Goal: Task Accomplishment & Management: Manage account settings

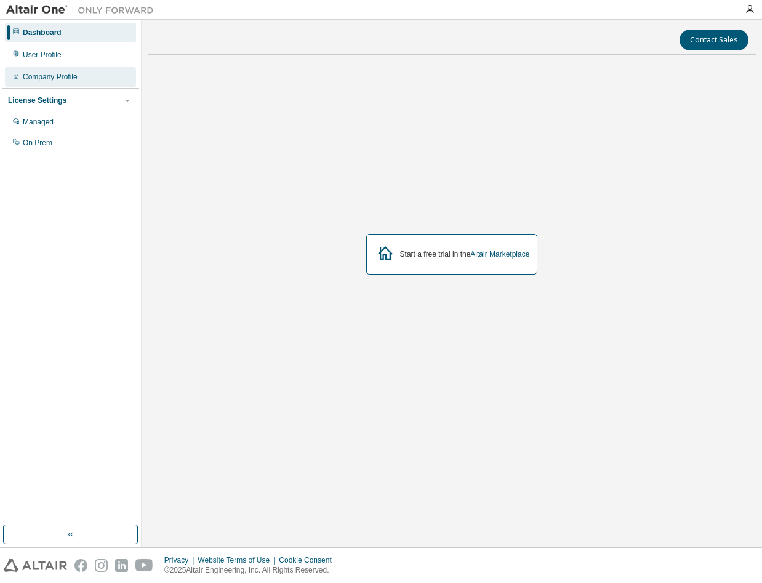
click at [50, 81] on div "Company Profile" at bounding box center [50, 77] width 55 height 10
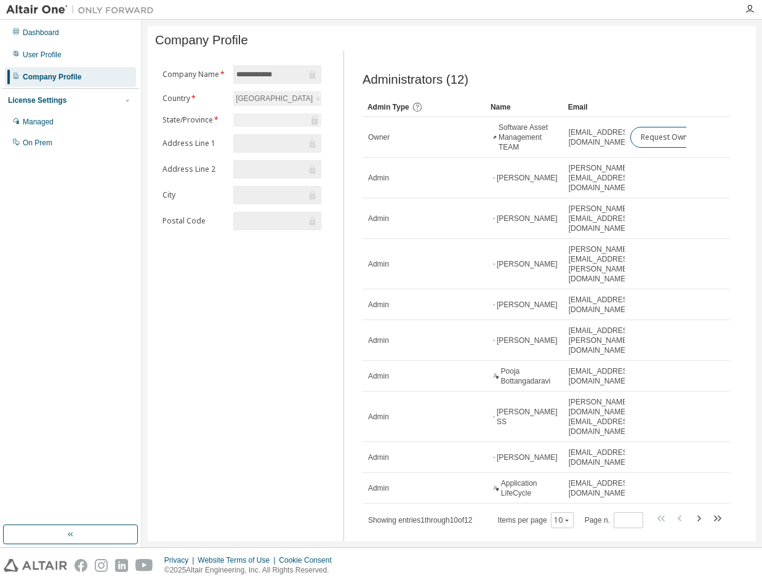
click at [258, 122] on div at bounding box center [277, 120] width 88 height 14
click at [699, 515] on icon "button" at bounding box center [699, 518] width 4 height 6
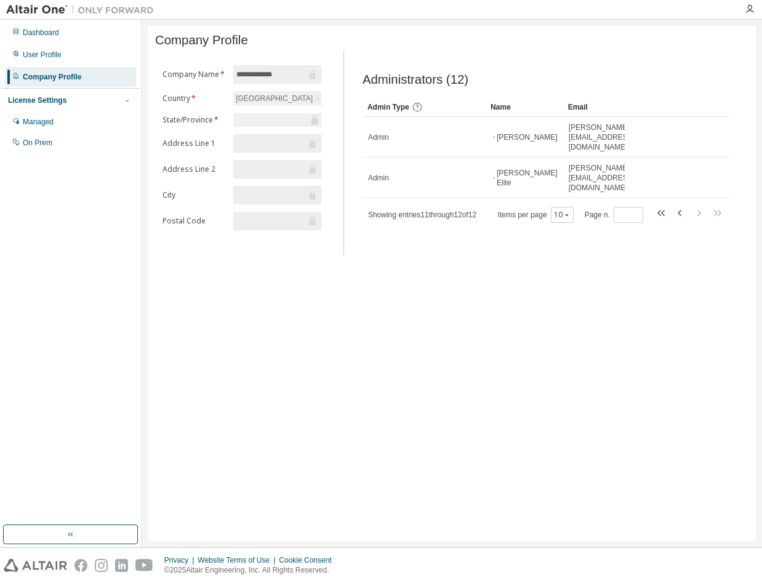
click at [263, 112] on form "**********" at bounding box center [241, 147] width 159 height 165
click at [265, 122] on div at bounding box center [277, 120] width 88 height 14
click at [674, 205] on icon "button" at bounding box center [679, 212] width 15 height 15
type input "*"
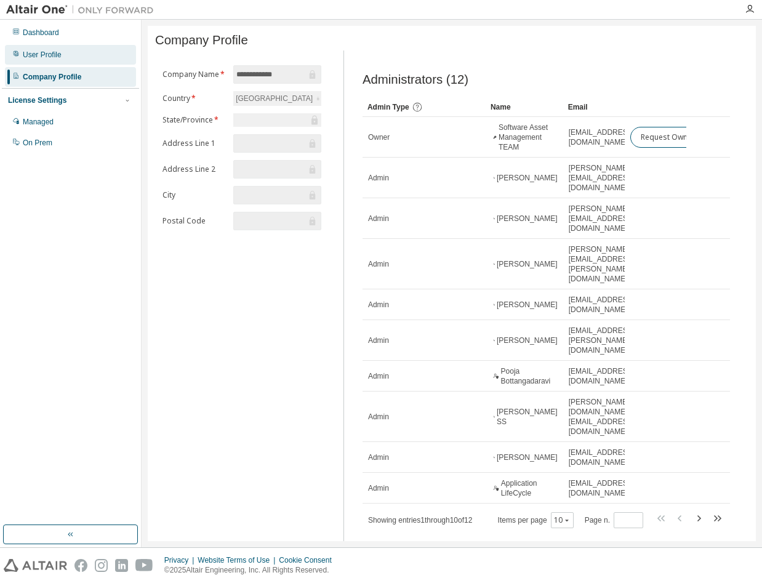
click at [50, 52] on div "User Profile" at bounding box center [42, 55] width 39 height 10
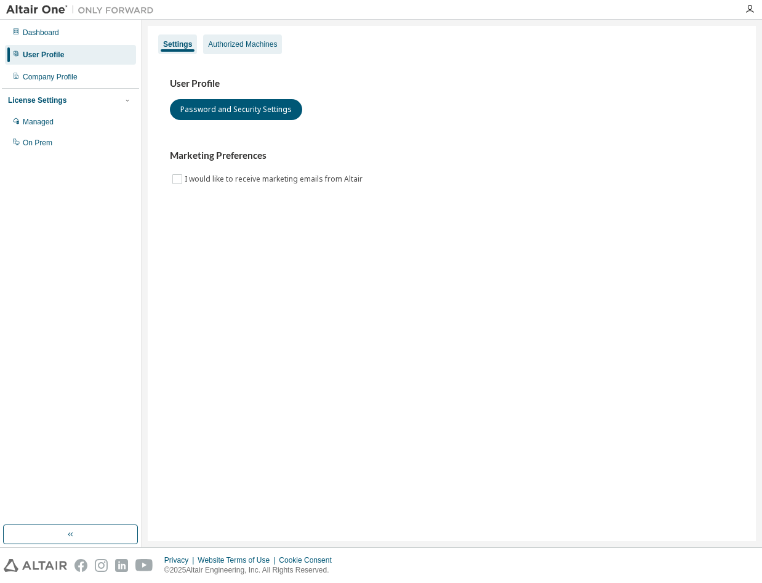
click at [259, 45] on div "Authorized Machines" at bounding box center [242, 44] width 69 height 10
